Goal: Check status: Check status

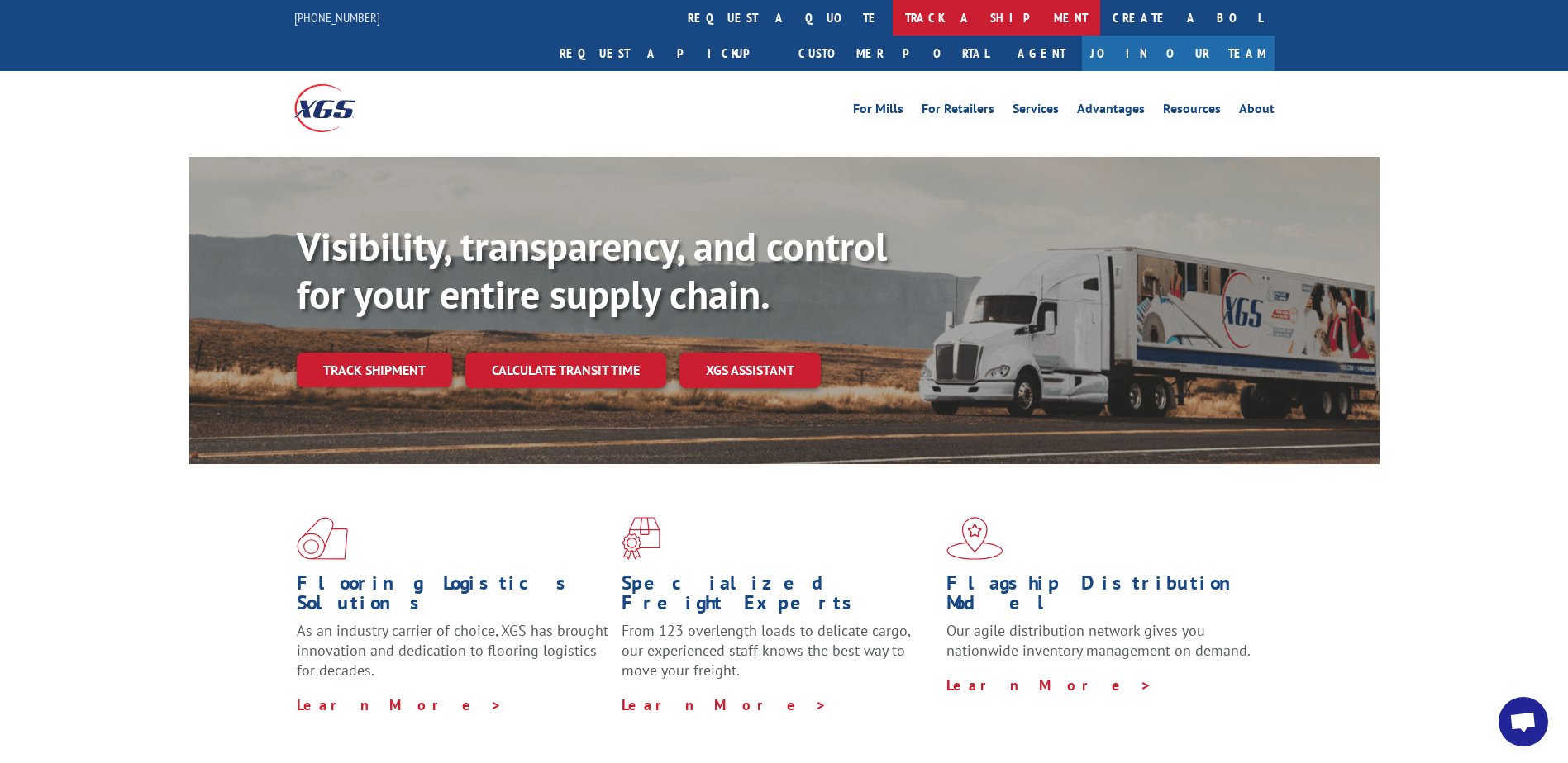
click at [893, 10] on link "track a shipment" at bounding box center [997, 18] width 208 height 35
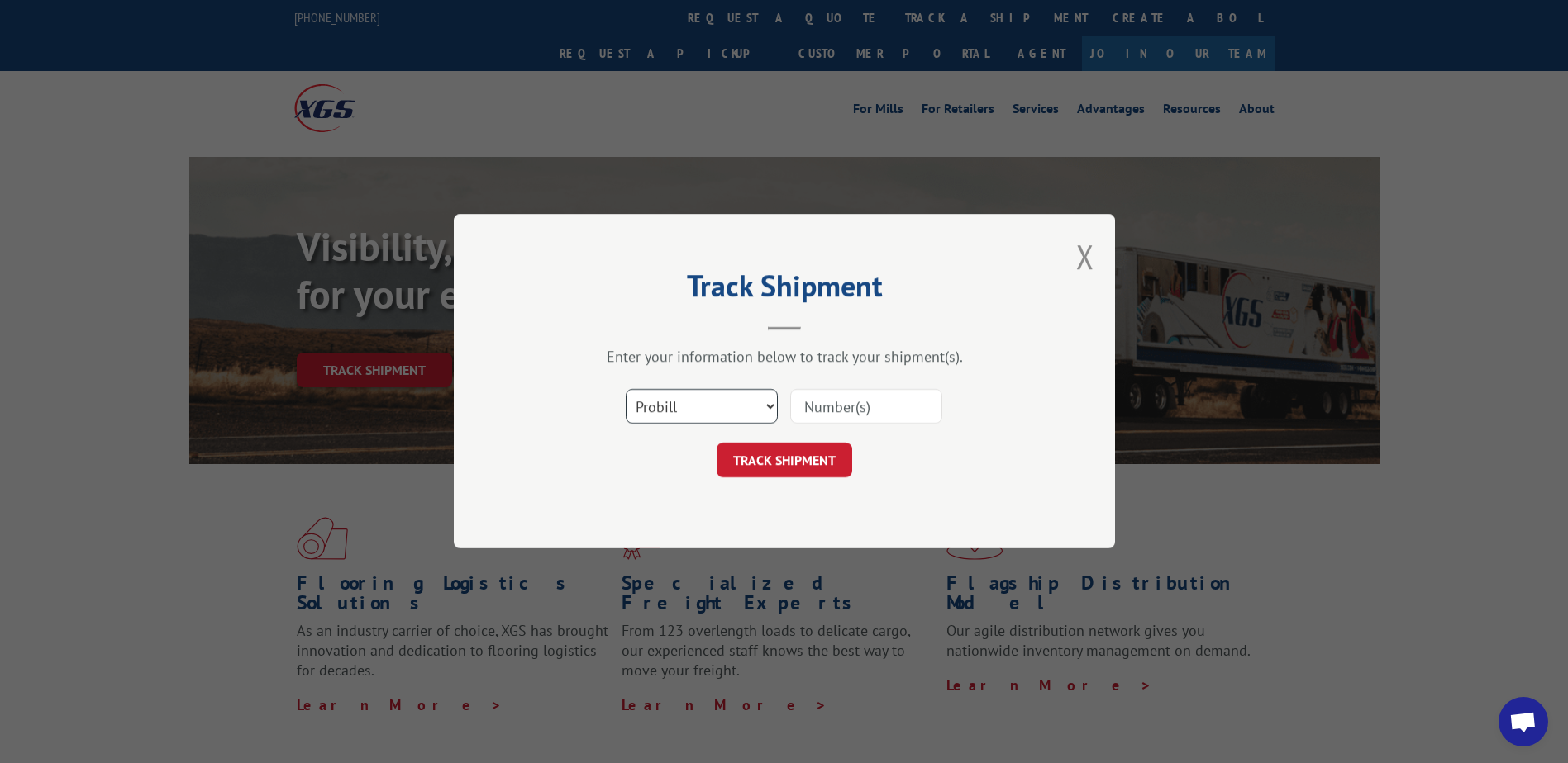
click at [769, 404] on select "Select category... Probill BOL PO" at bounding box center [701, 406] width 152 height 34
select select "bol"
click at [625, 390] on select "Select category... Probill BOL PO" at bounding box center [701, 406] width 152 height 34
click at [855, 407] on input at bounding box center [865, 406] width 152 height 34
type input "2846640"
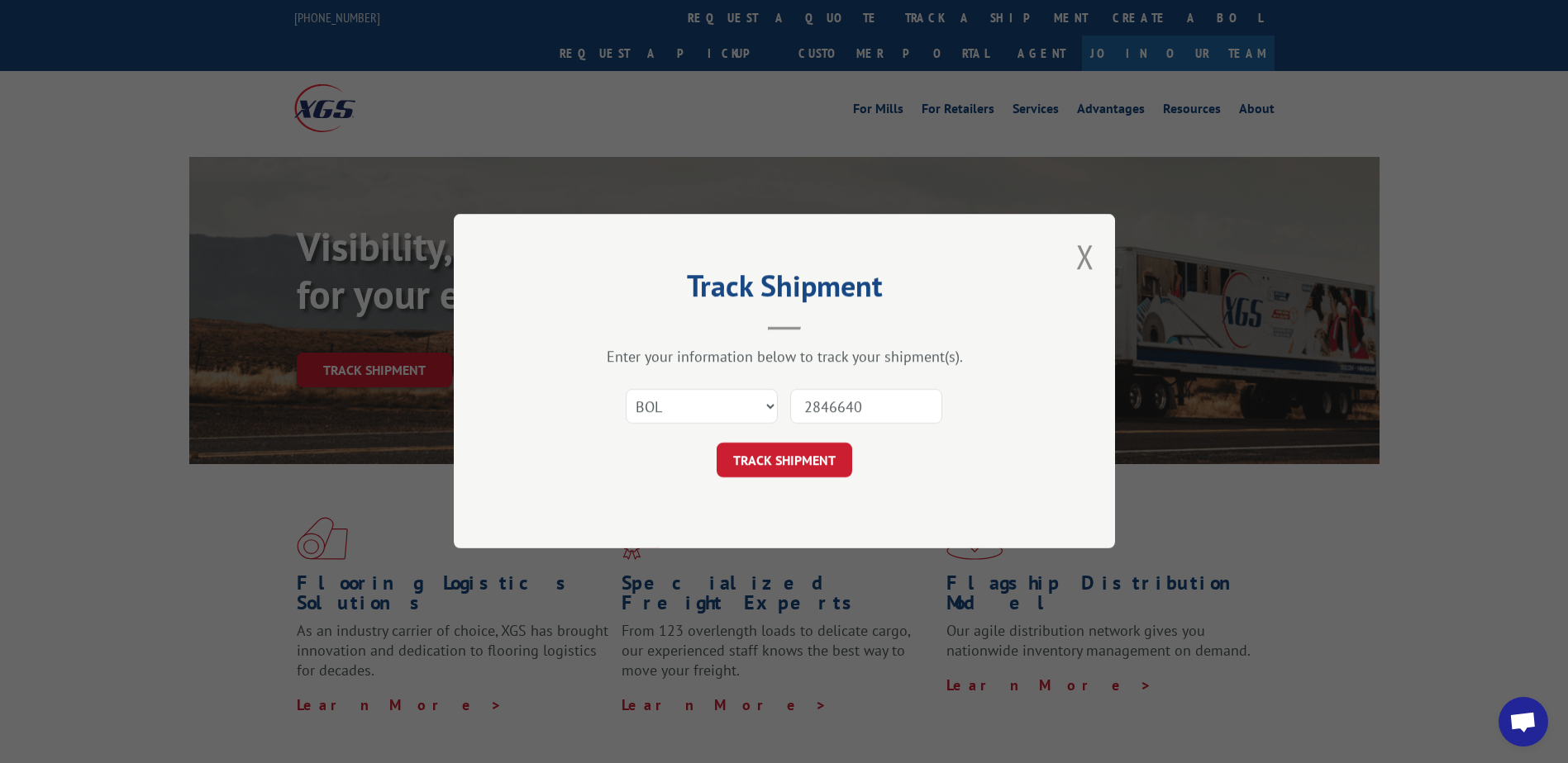
click at [810, 461] on button "TRACK SHIPMENT" at bounding box center [784, 460] width 135 height 34
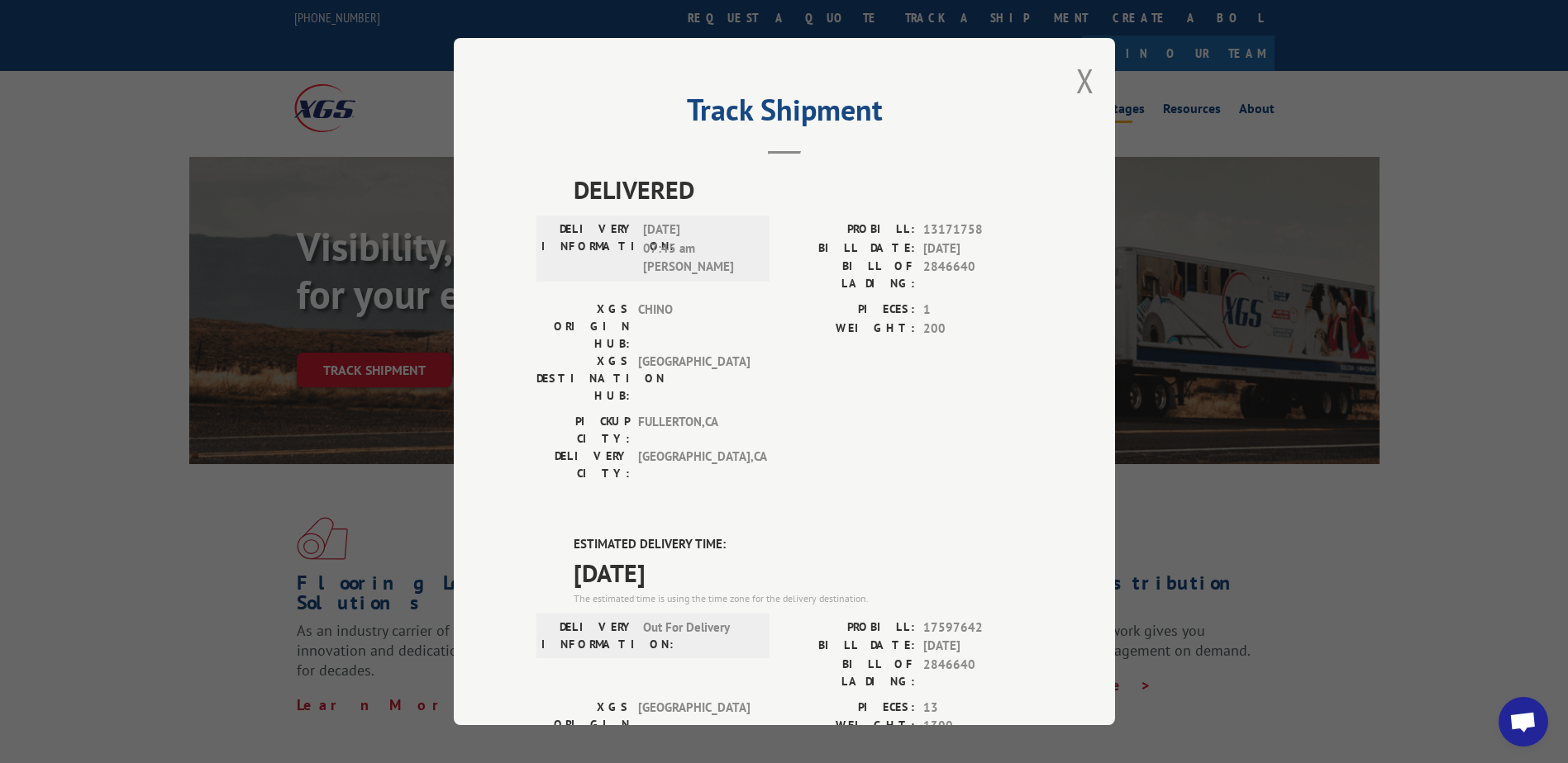
click at [1078, 81] on button "Close modal" at bounding box center [1085, 80] width 19 height 44
